Goal: Information Seeking & Learning: Learn about a topic

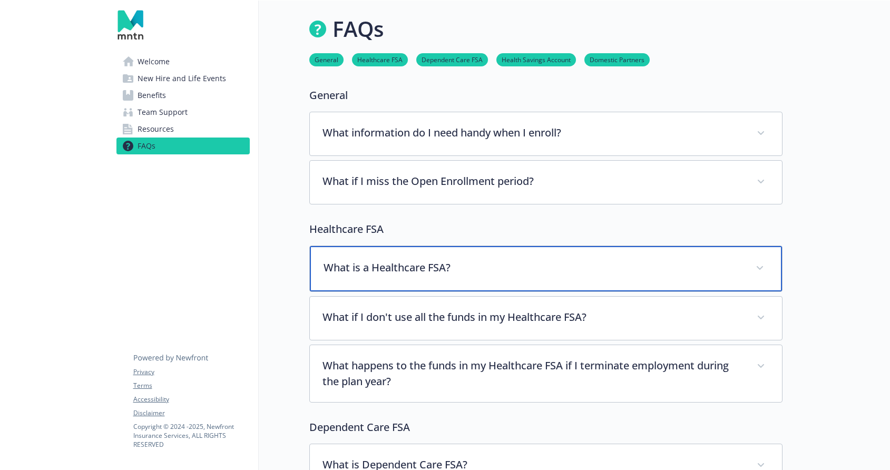
click at [368, 263] on p "What is a Healthcare FSA?" at bounding box center [533, 268] width 419 height 16
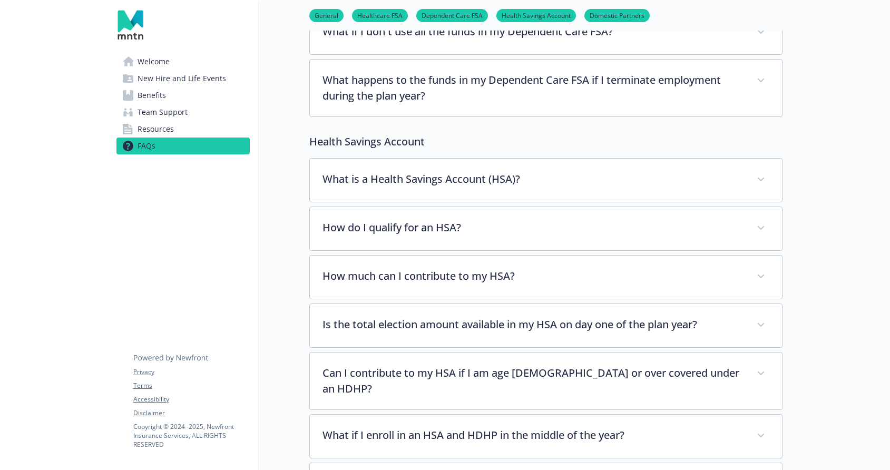
scroll to position [634, 0]
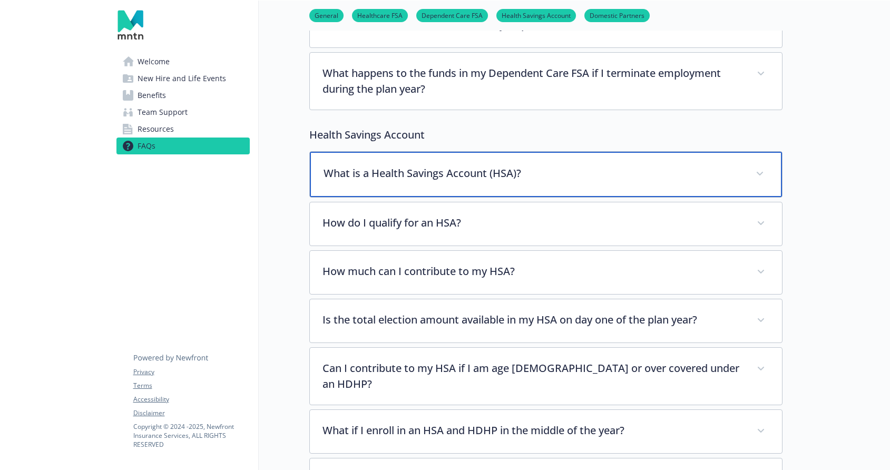
click at [487, 190] on div "What is a Health Savings Account (HSA)?" at bounding box center [546, 174] width 472 height 45
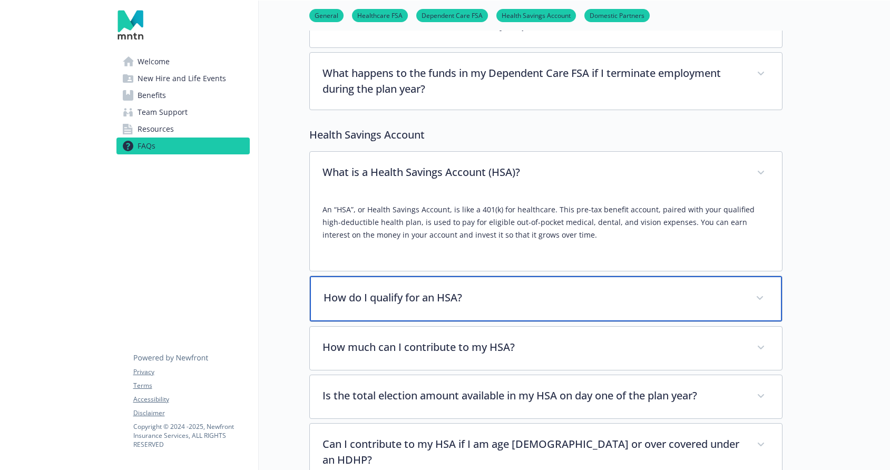
click at [498, 290] on p "How do I qualify for an HSA?" at bounding box center [533, 298] width 419 height 16
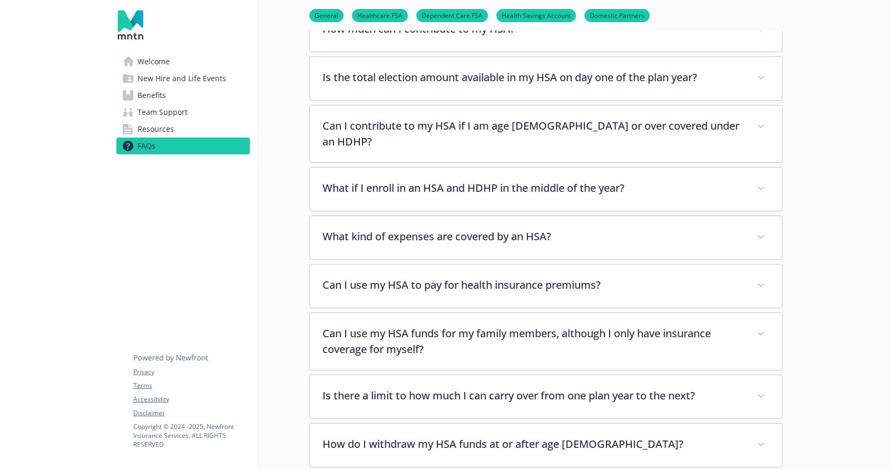
scroll to position [1109, 0]
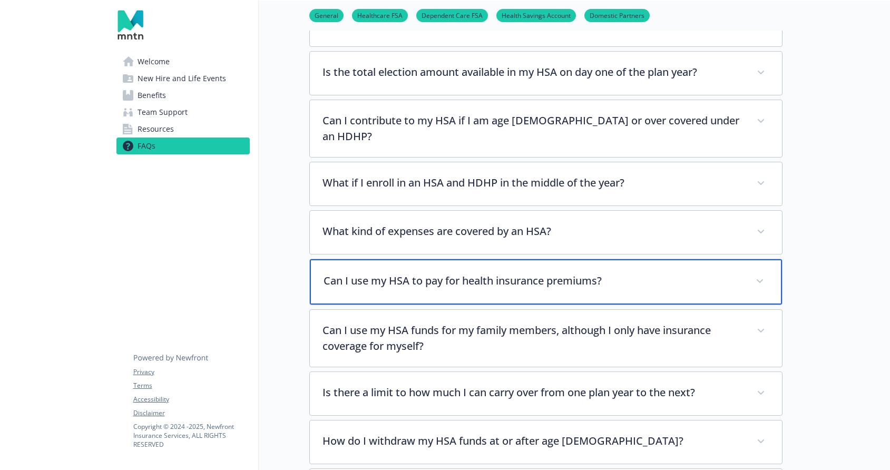
click at [475, 273] on p "Can I use my HSA to pay for health insurance premiums?" at bounding box center [533, 281] width 419 height 16
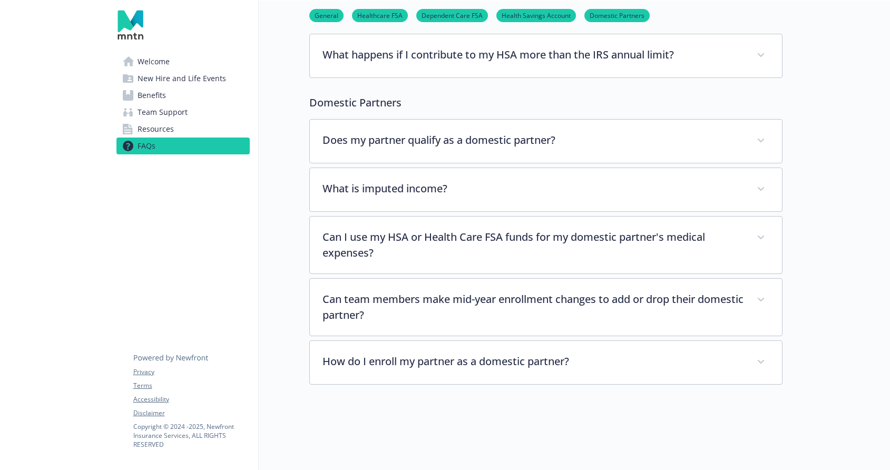
scroll to position [1891, 0]
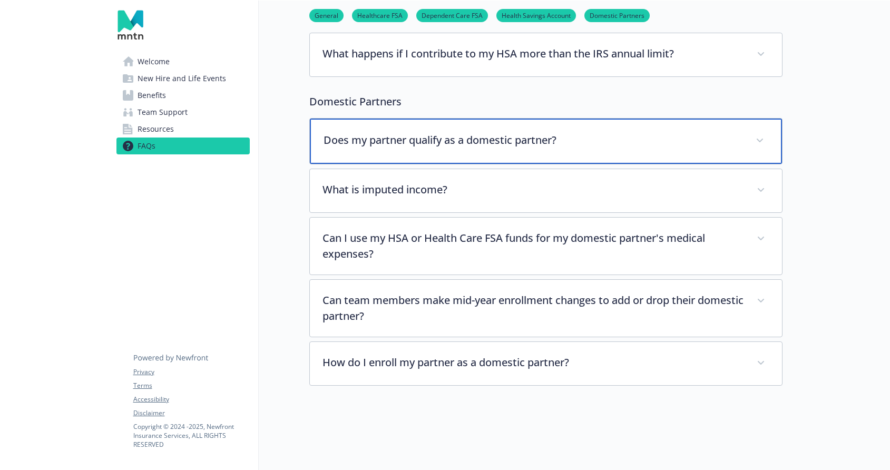
click at [487, 132] on p "Does my partner qualify as a domestic partner?" at bounding box center [533, 140] width 419 height 16
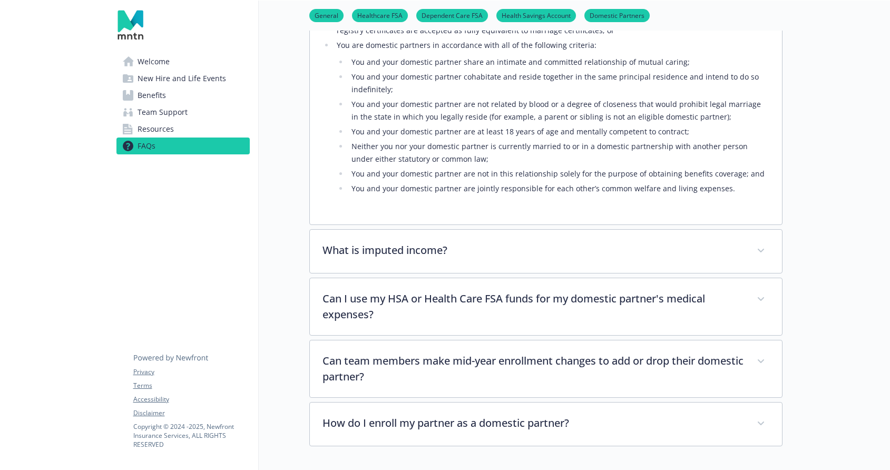
scroll to position [2112, 0]
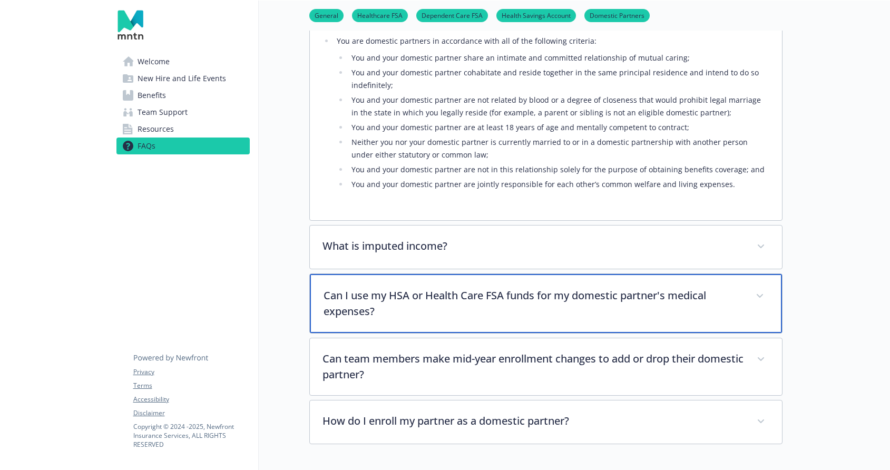
click at [534, 299] on p "Can I use my HSA or Health Care FSA funds for my domestic partner's medical exp…" at bounding box center [533, 304] width 419 height 32
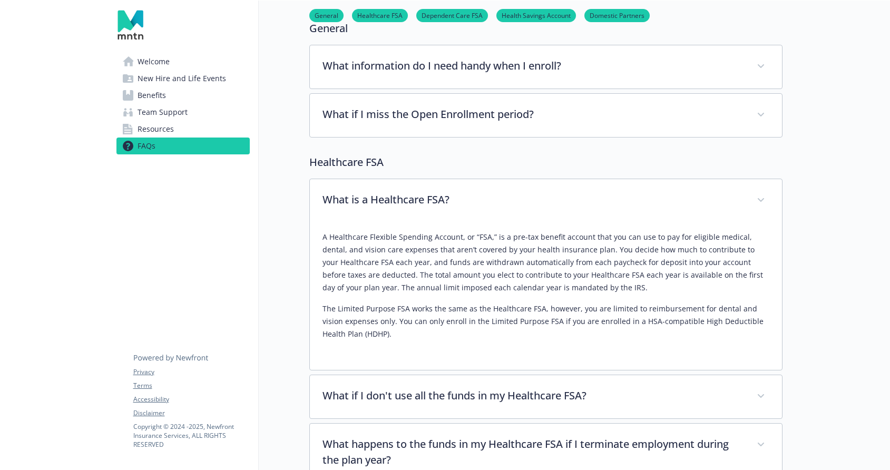
scroll to position [0, 0]
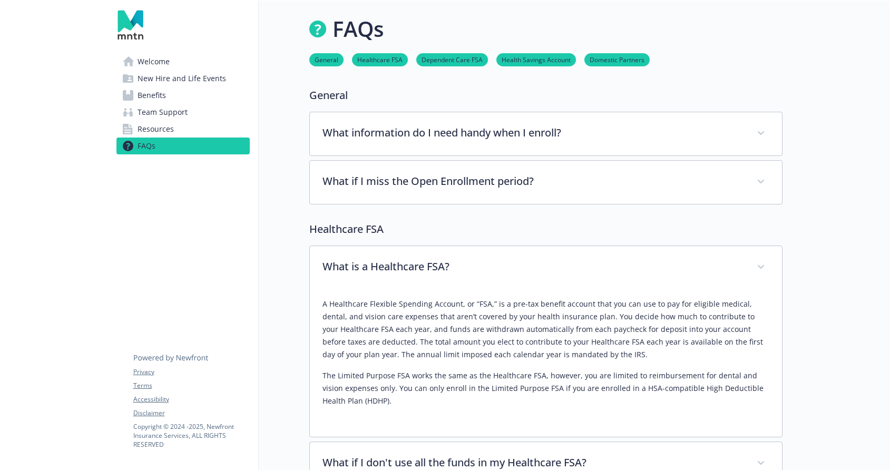
click at [155, 89] on span "Benefits" at bounding box center [152, 95] width 28 height 17
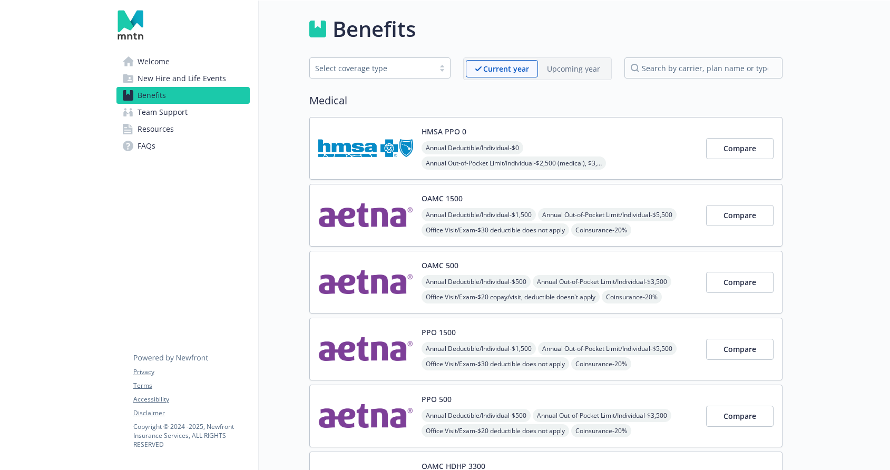
click at [174, 113] on span "Team Support" at bounding box center [163, 112] width 50 height 17
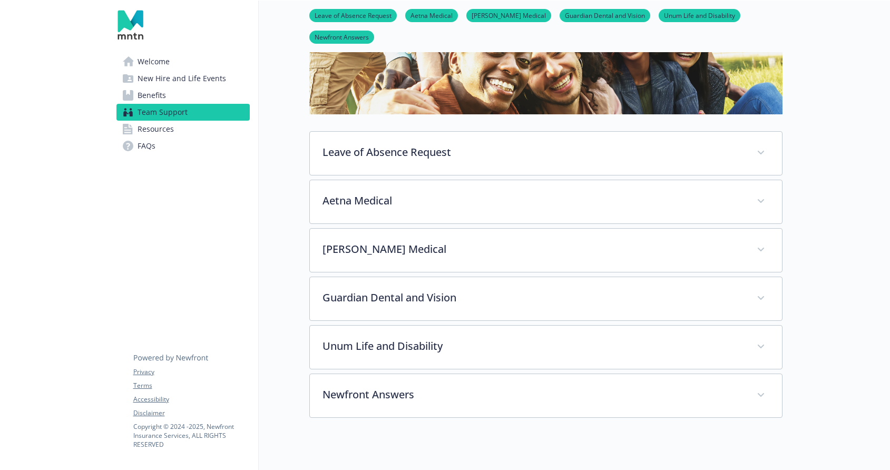
scroll to position [247, 0]
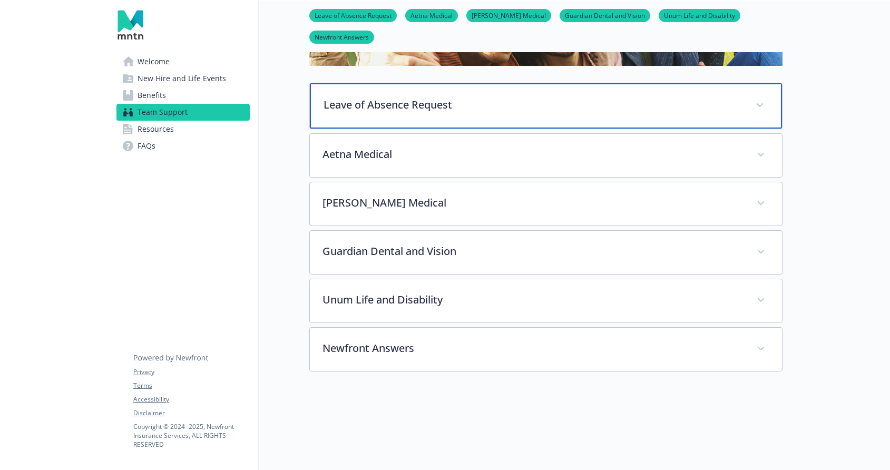
click at [373, 94] on div "Leave of Absence Request" at bounding box center [546, 105] width 472 height 45
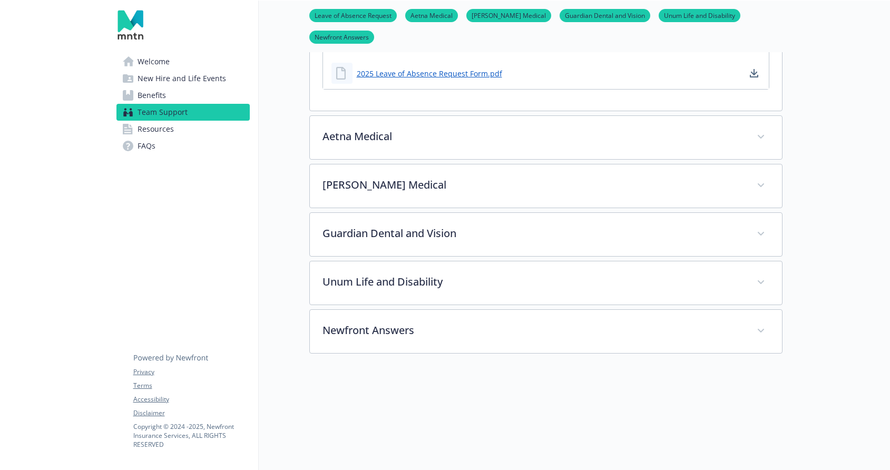
scroll to position [1112, 0]
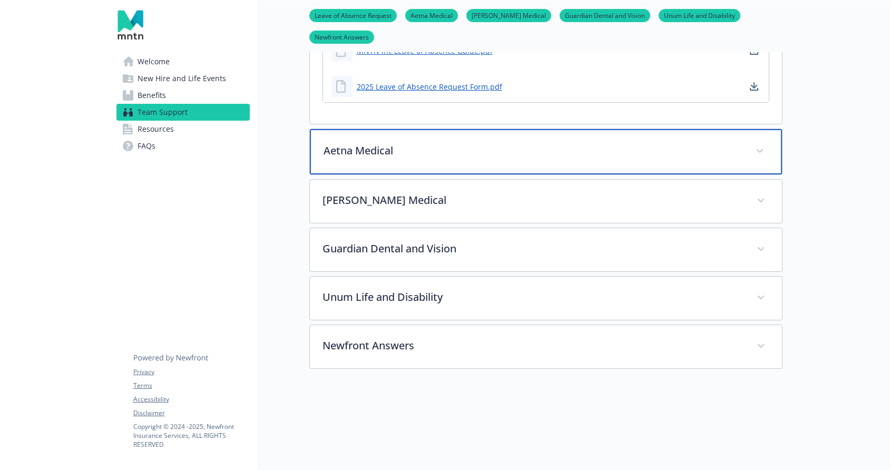
click at [361, 149] on div "Aetna Medical" at bounding box center [546, 151] width 472 height 45
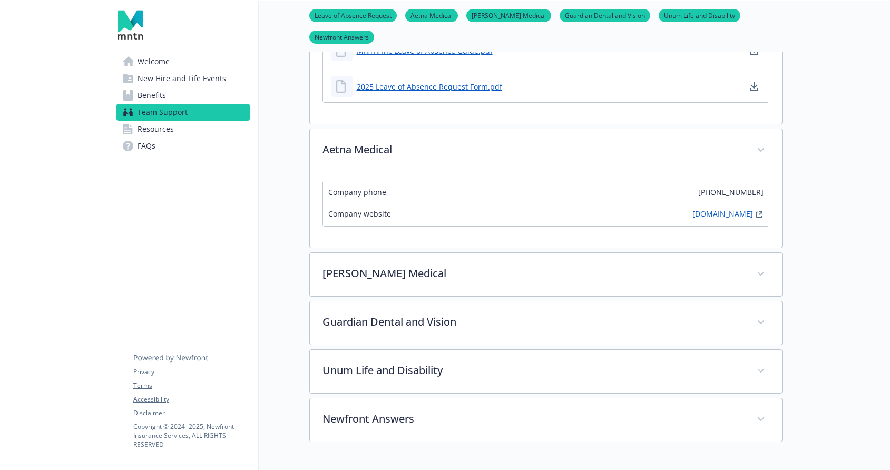
click at [190, 126] on link "Resources" at bounding box center [182, 129] width 133 height 17
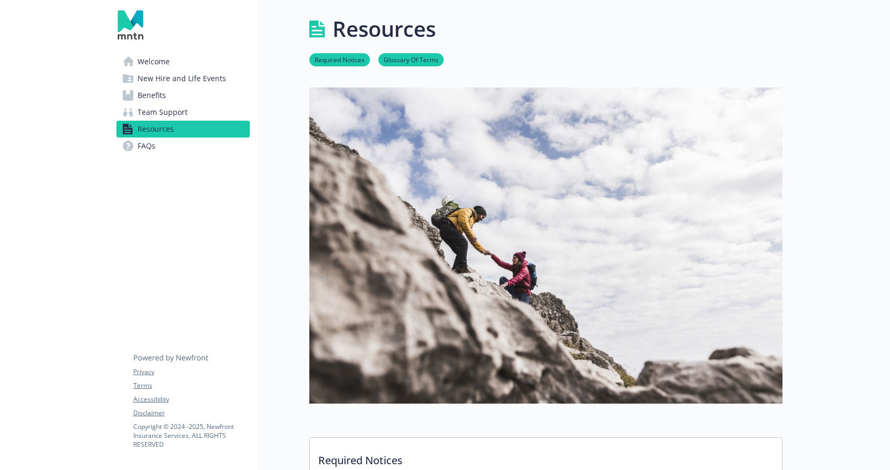
click at [154, 54] on span "Welcome" at bounding box center [154, 61] width 32 height 17
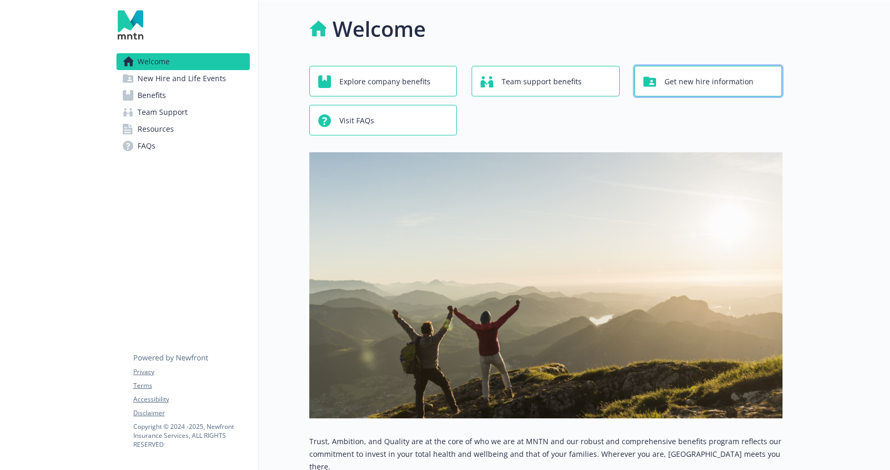
click at [678, 90] on span "Get new hire information" at bounding box center [708, 82] width 89 height 20
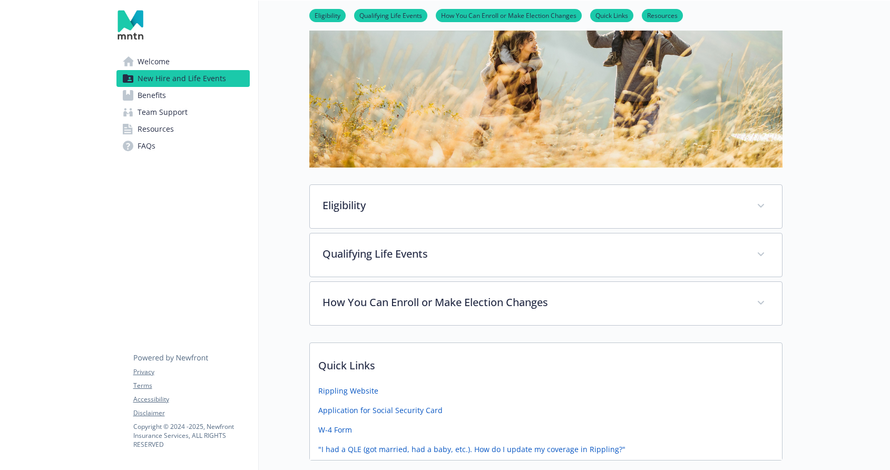
scroll to position [338, 0]
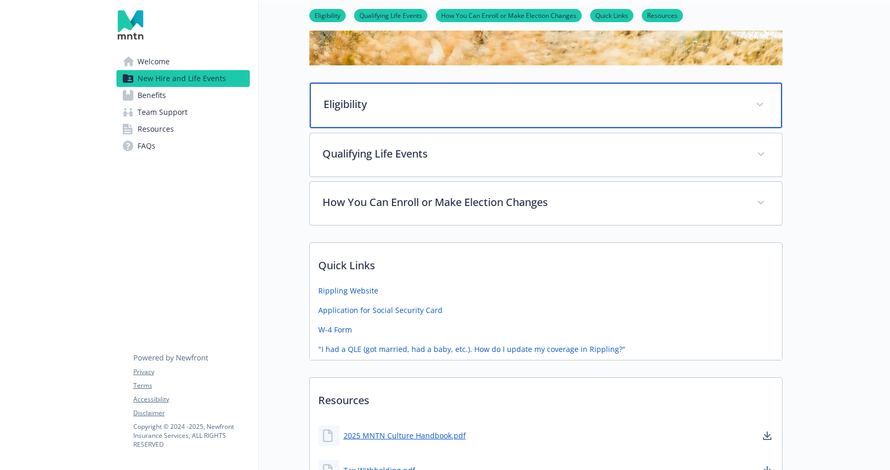
click at [492, 110] on p "Eligibility" at bounding box center [533, 104] width 419 height 16
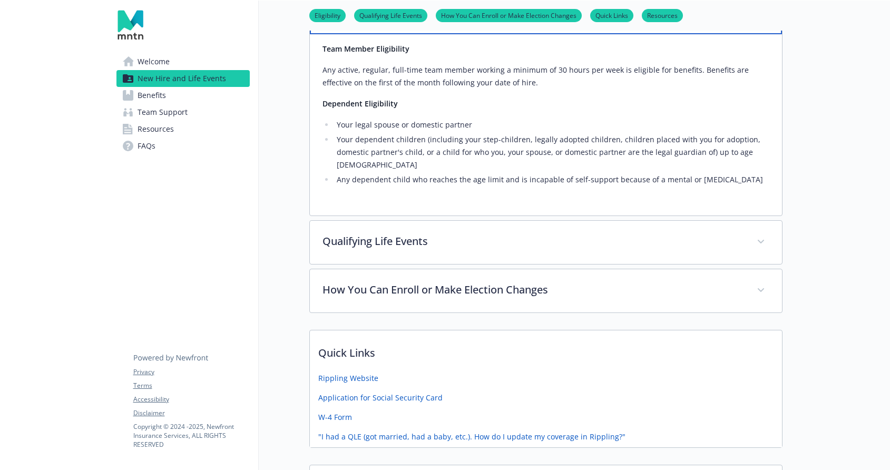
scroll to position [456, 0]
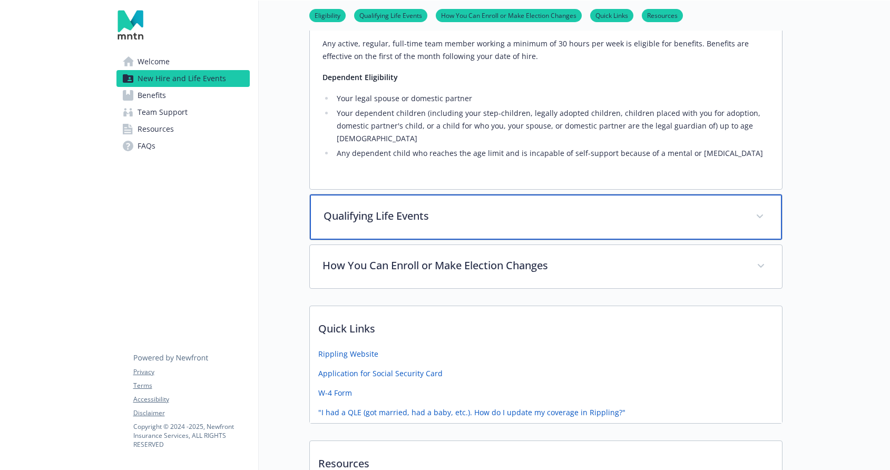
click at [543, 208] on p "Qualifying Life Events" at bounding box center [533, 216] width 419 height 16
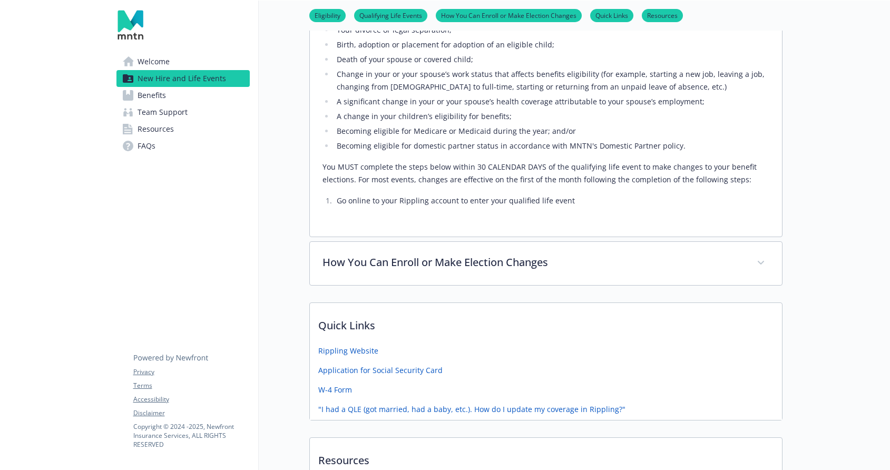
scroll to position [750, 0]
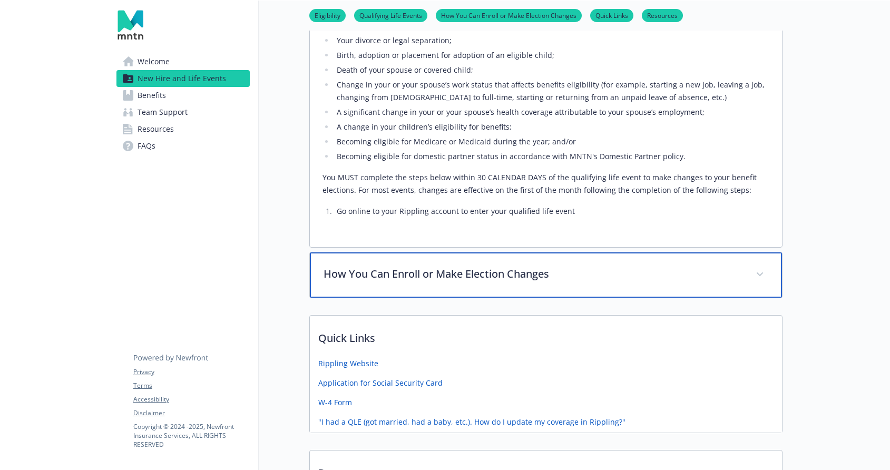
click at [511, 268] on p "How You Can Enroll or Make Election Changes" at bounding box center [533, 274] width 419 height 16
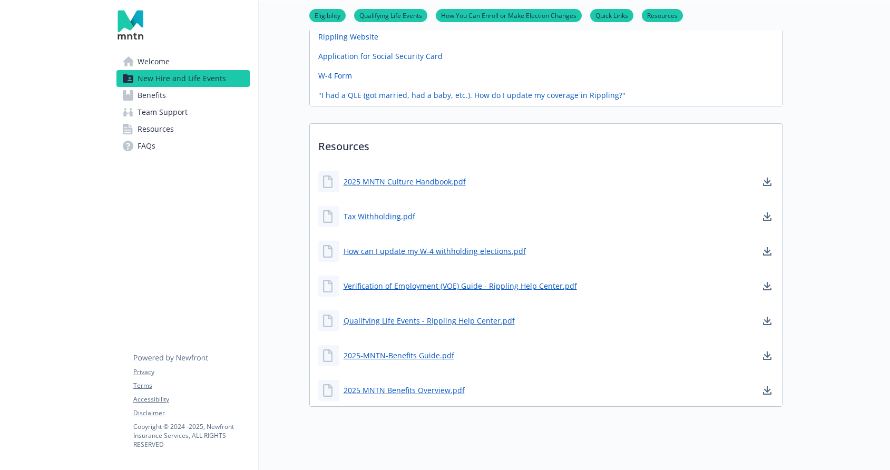
scroll to position [1207, 0]
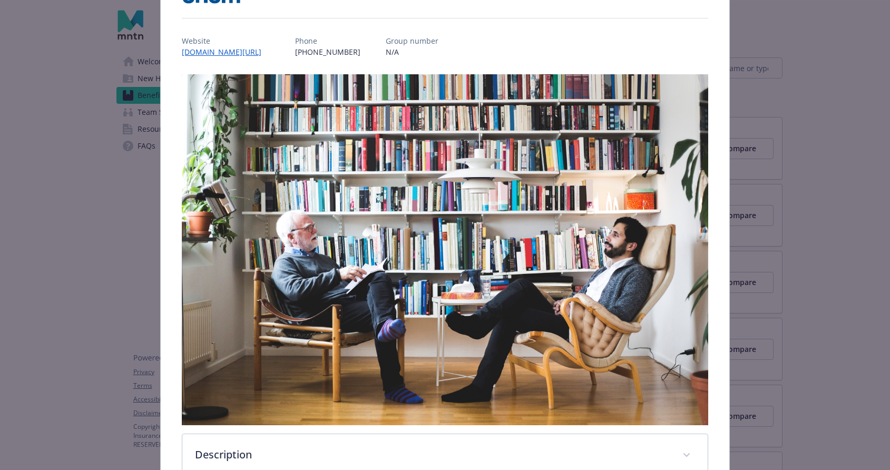
scroll to position [276, 0]
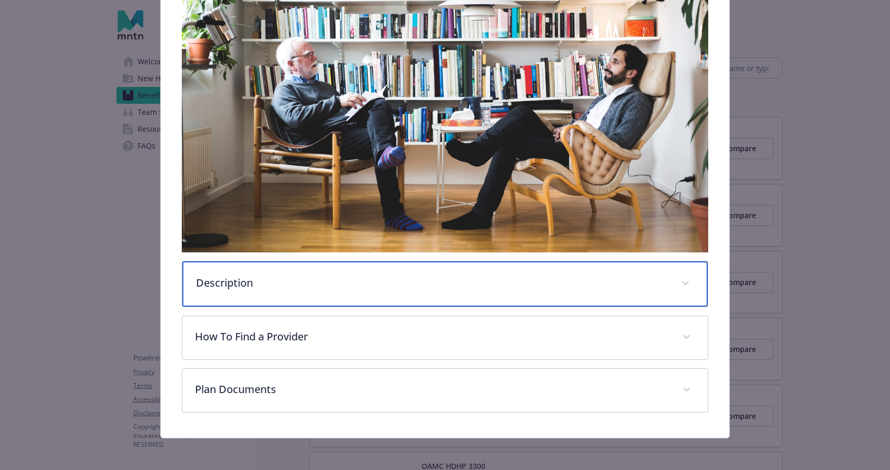
click at [356, 288] on p "Description" at bounding box center [432, 283] width 473 height 16
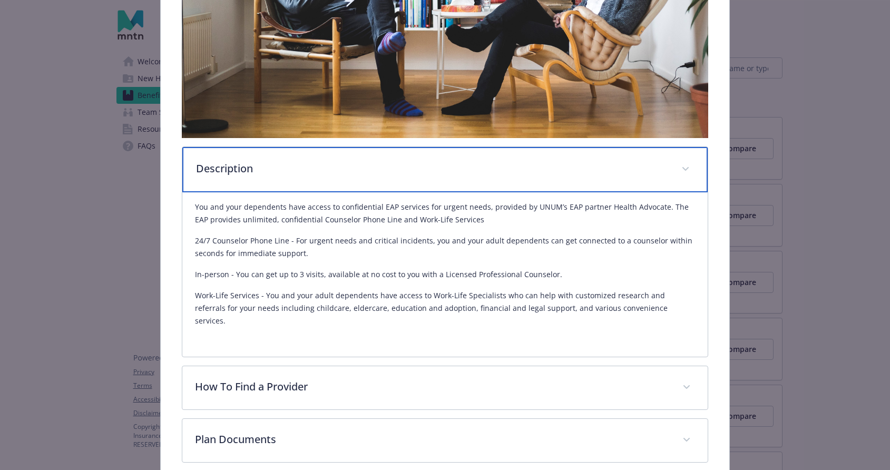
scroll to position [415, 0]
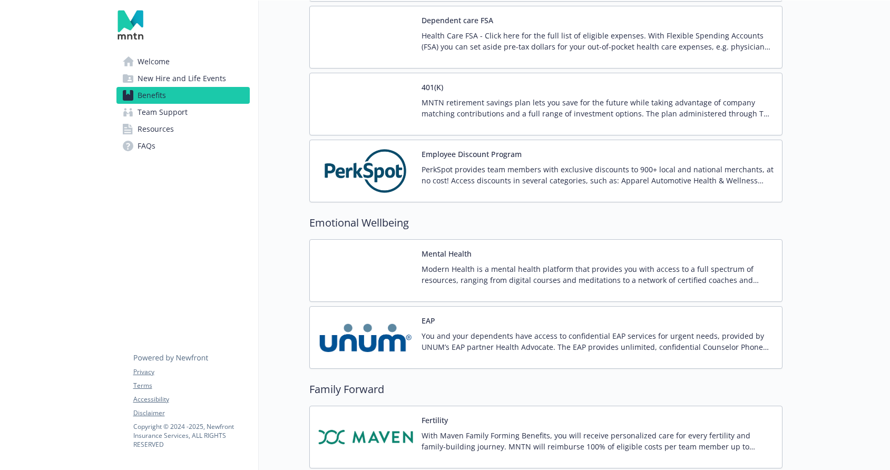
scroll to position [1853, 0]
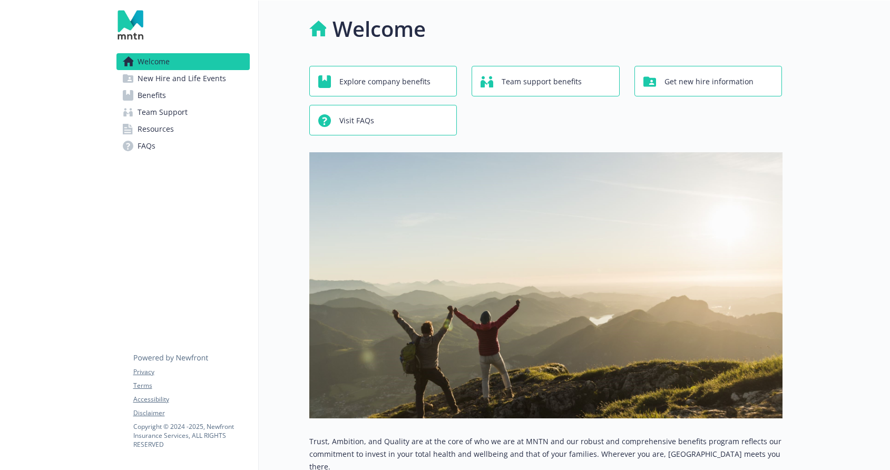
click at [201, 81] on span "New Hire and Life Events" at bounding box center [182, 78] width 89 height 17
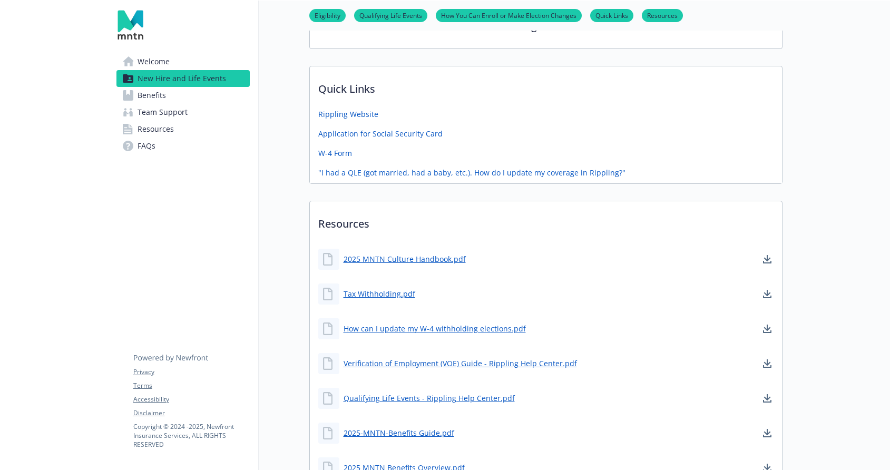
scroll to position [600, 0]
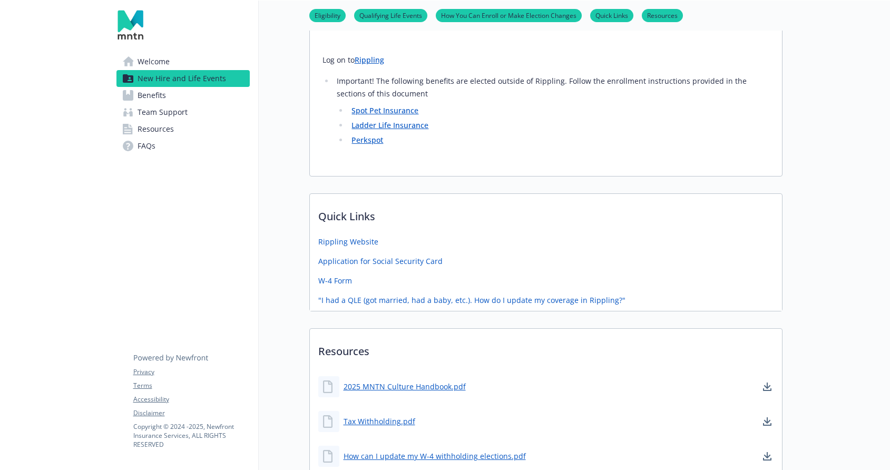
scroll to position [946, 0]
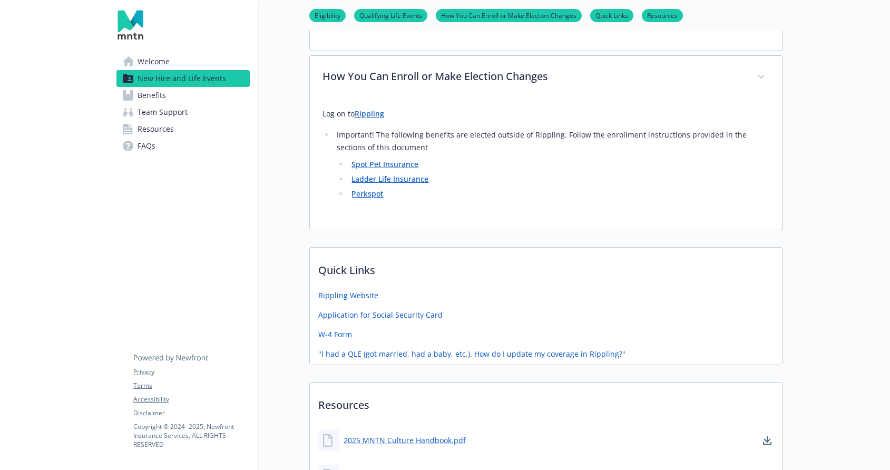
click at [171, 115] on span "Team Support" at bounding box center [163, 112] width 50 height 17
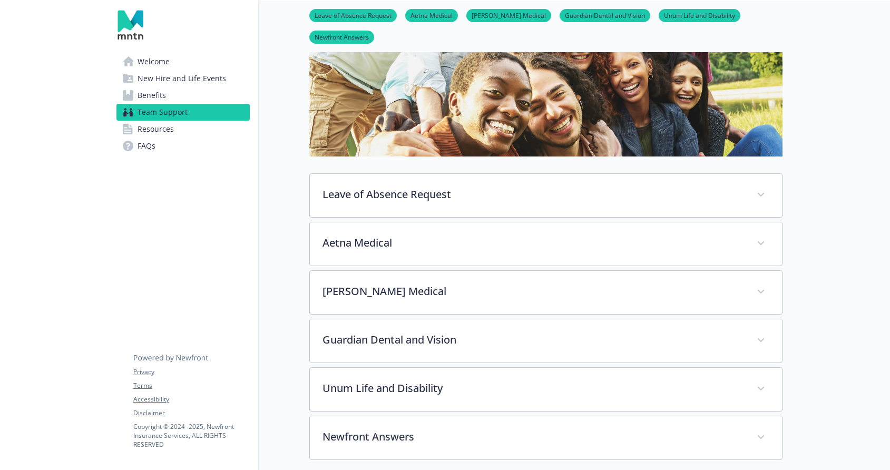
scroll to position [162, 0]
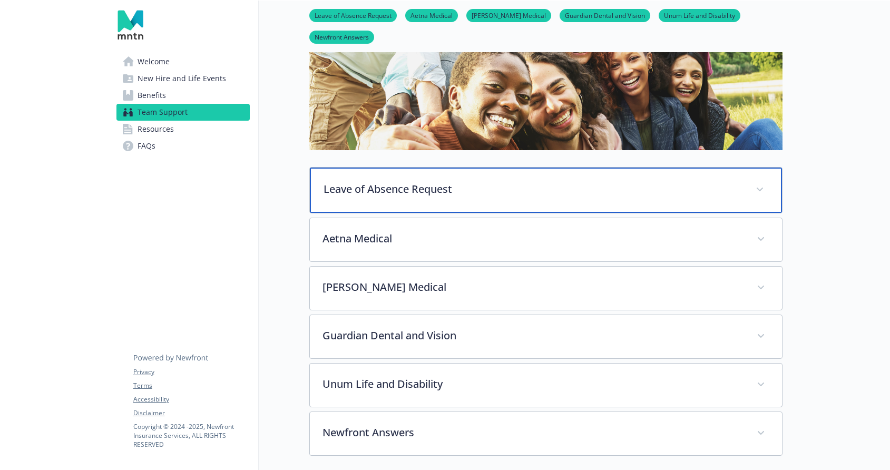
click at [399, 189] on p "Leave of Absence Request" at bounding box center [533, 189] width 419 height 16
